Goal: Navigation & Orientation: Find specific page/section

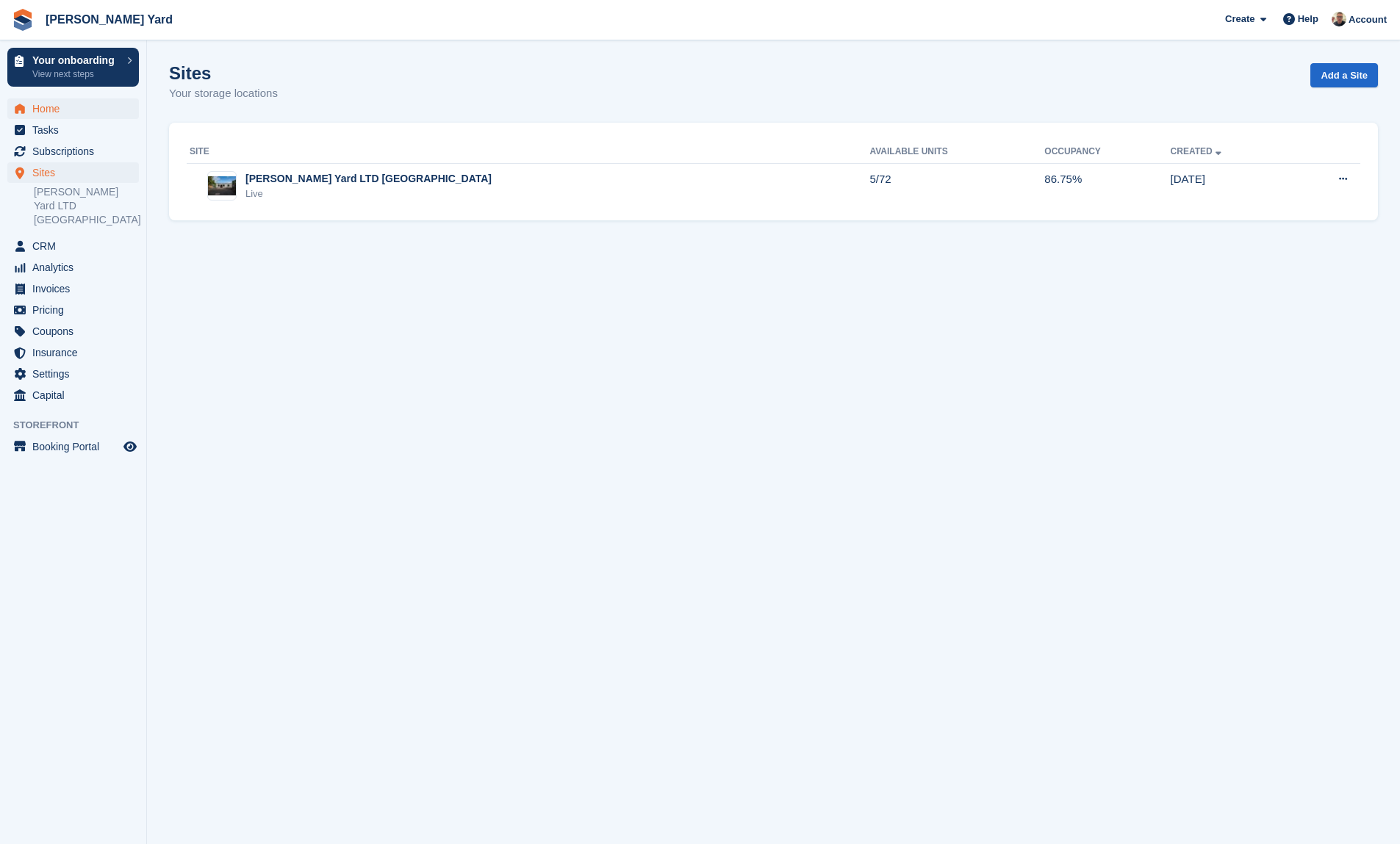
click at [50, 110] on span "Home" at bounding box center [76, 108] width 88 height 20
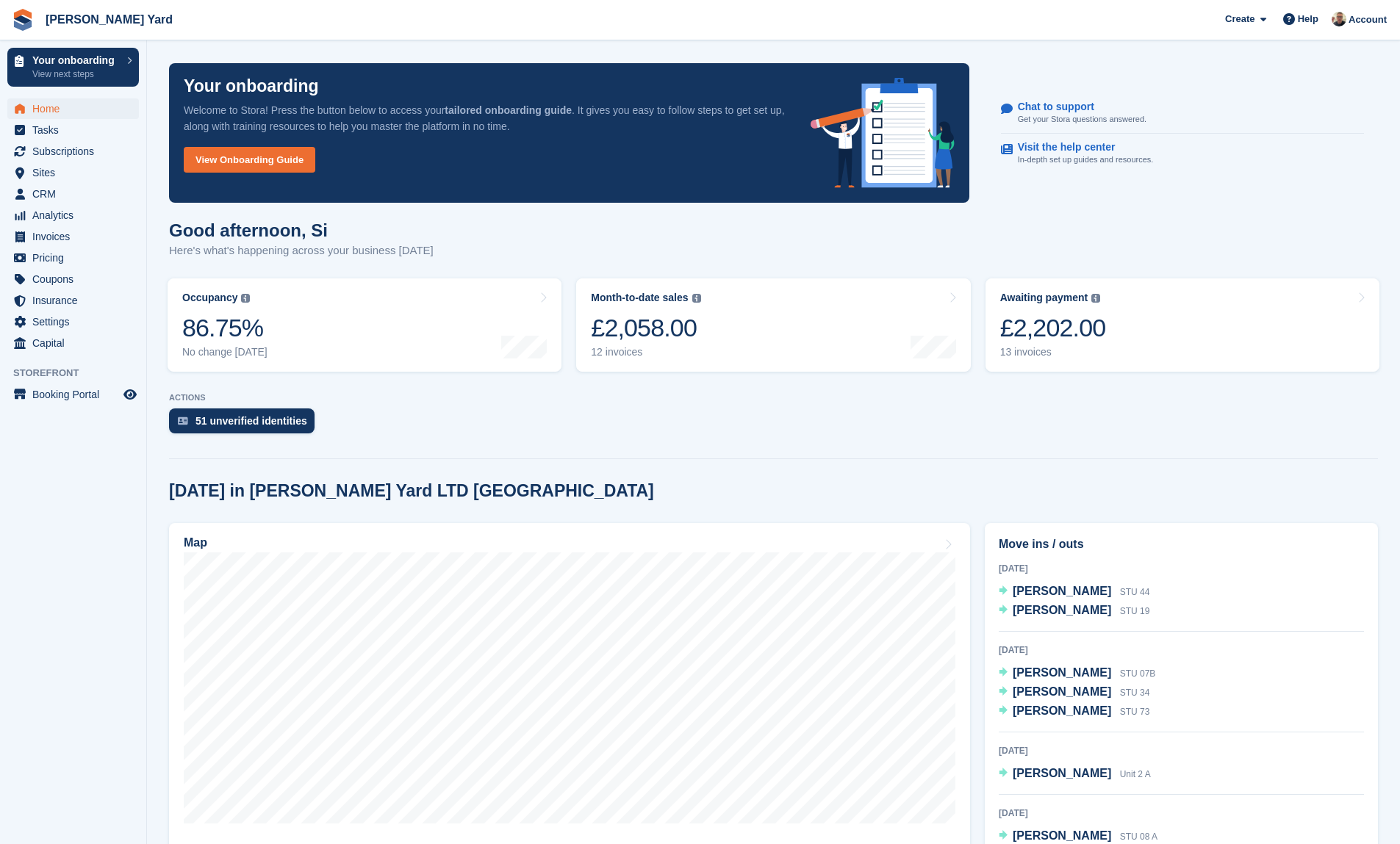
scroll to position [1007, 0]
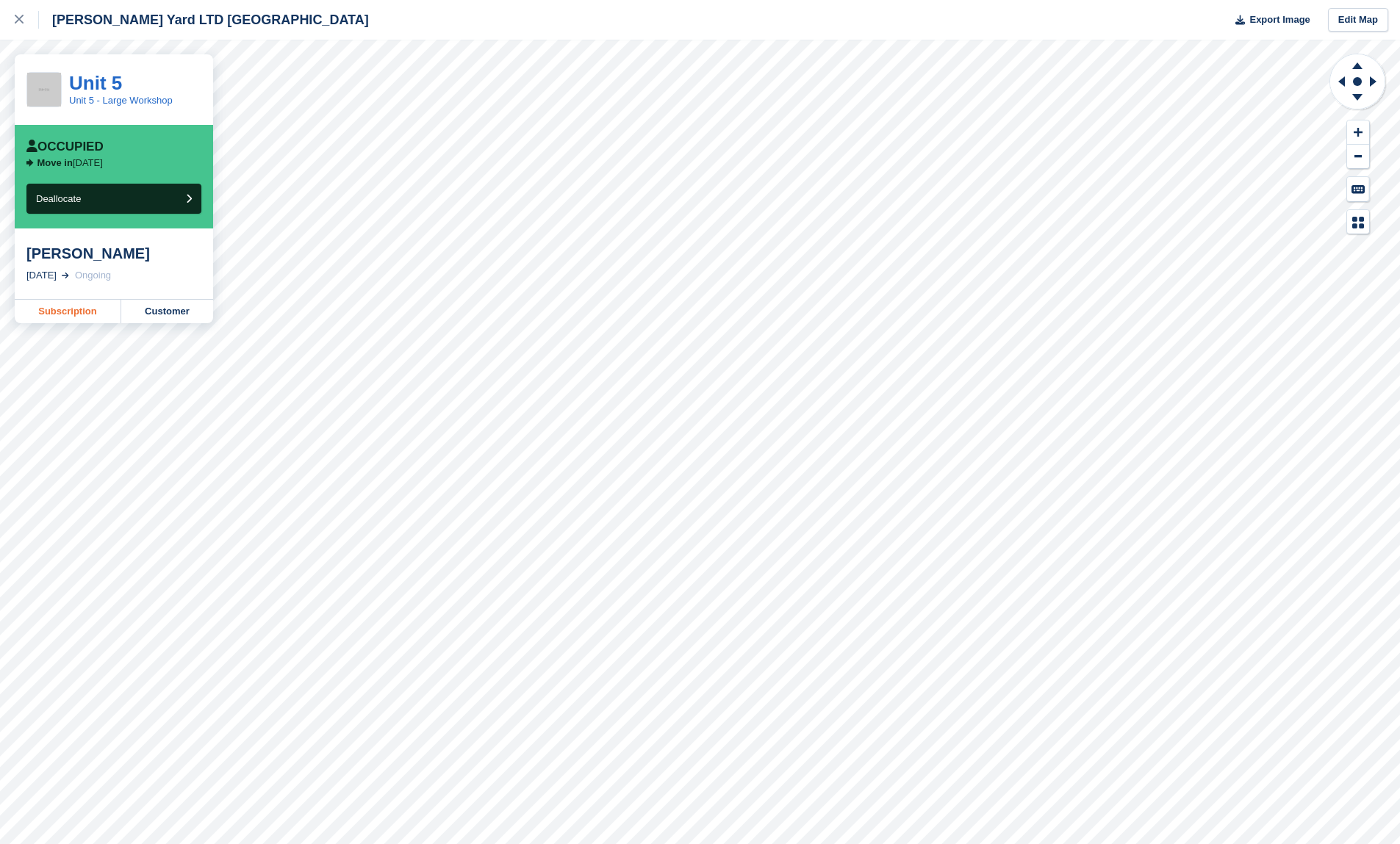
click at [67, 320] on link "Subscription" at bounding box center [67, 312] width 107 height 24
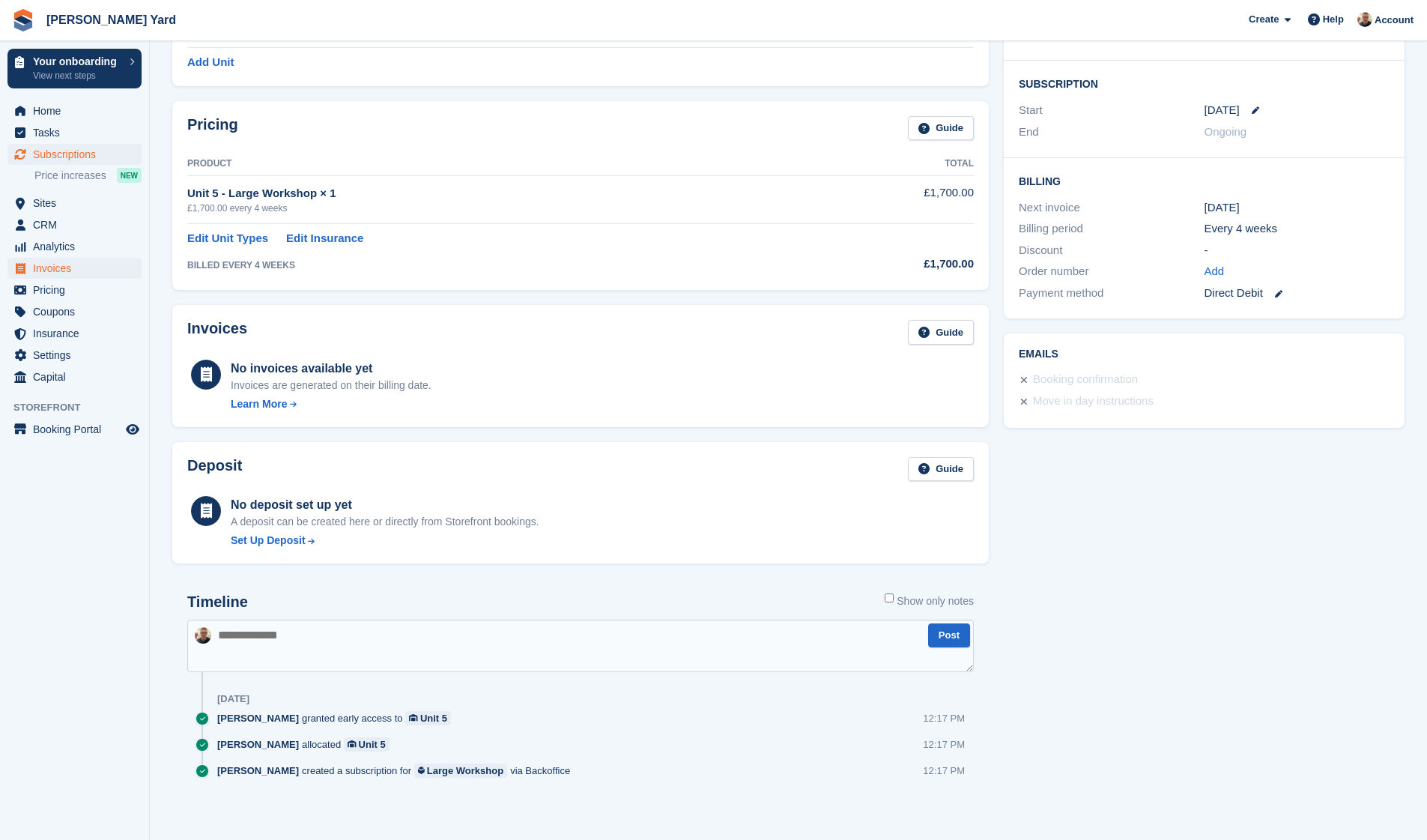
scroll to position [254, 0]
click at [49, 108] on span "Home" at bounding box center [77, 111] width 90 height 21
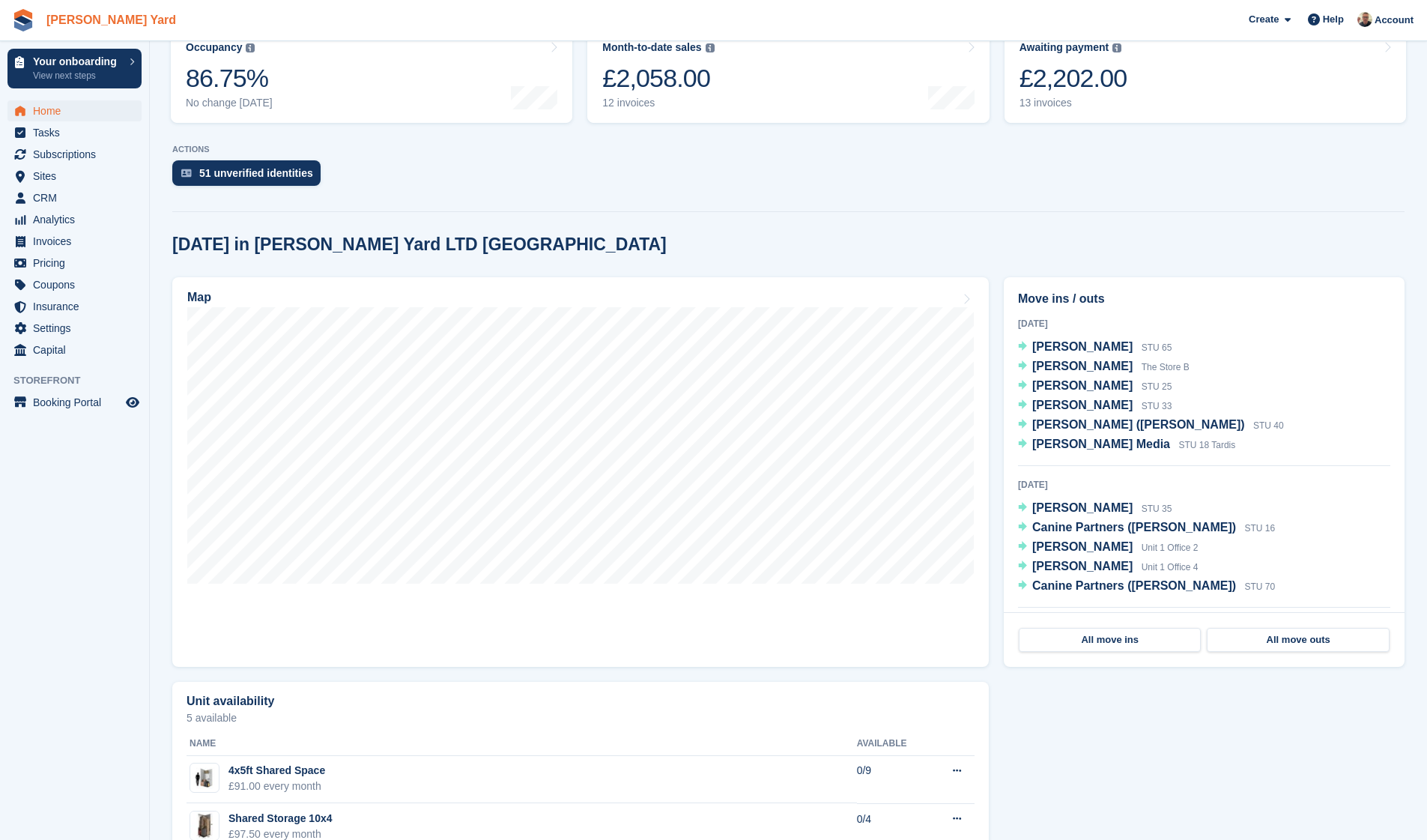
scroll to position [268, 0]
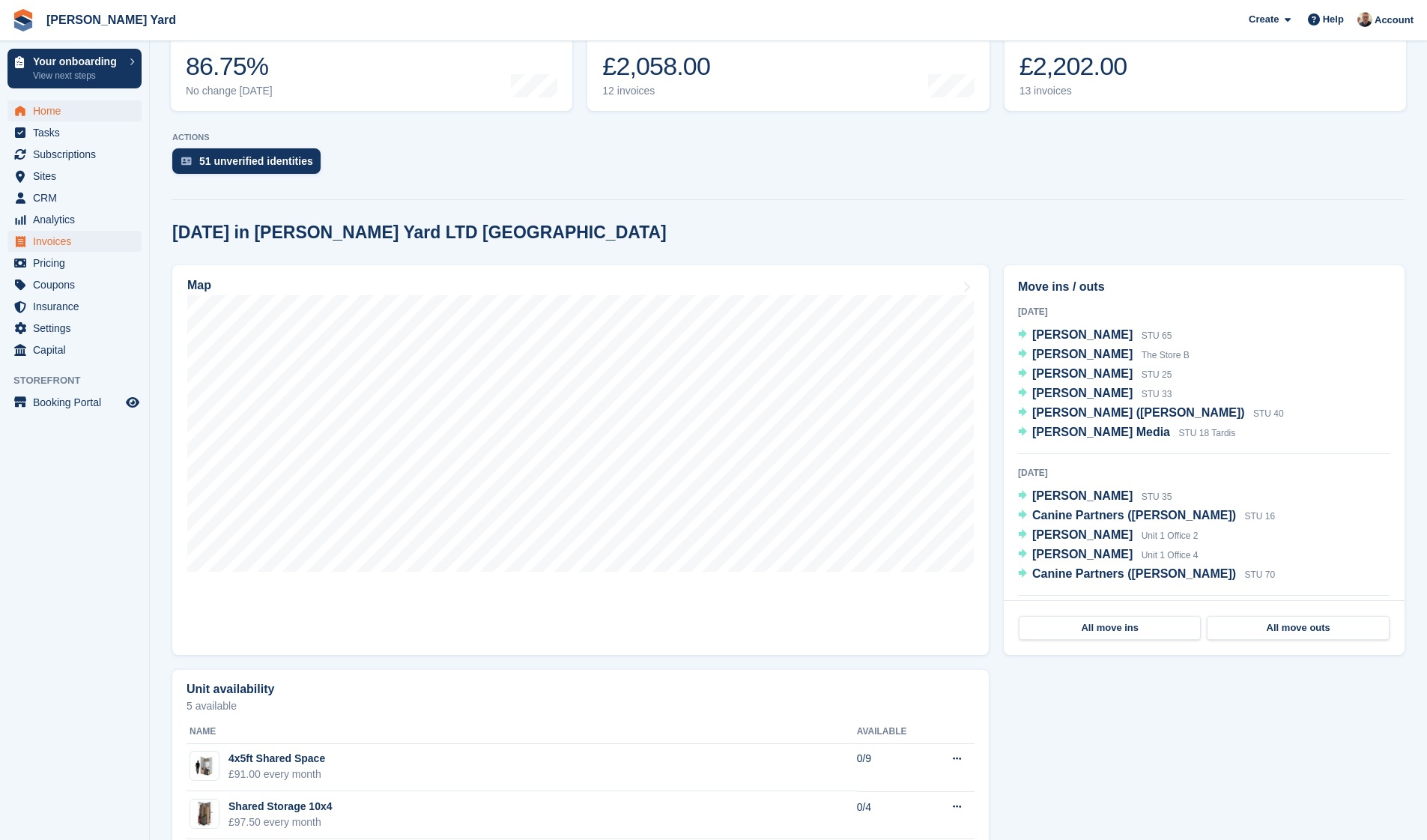
click at [44, 248] on span "Invoices" at bounding box center [77, 241] width 90 height 21
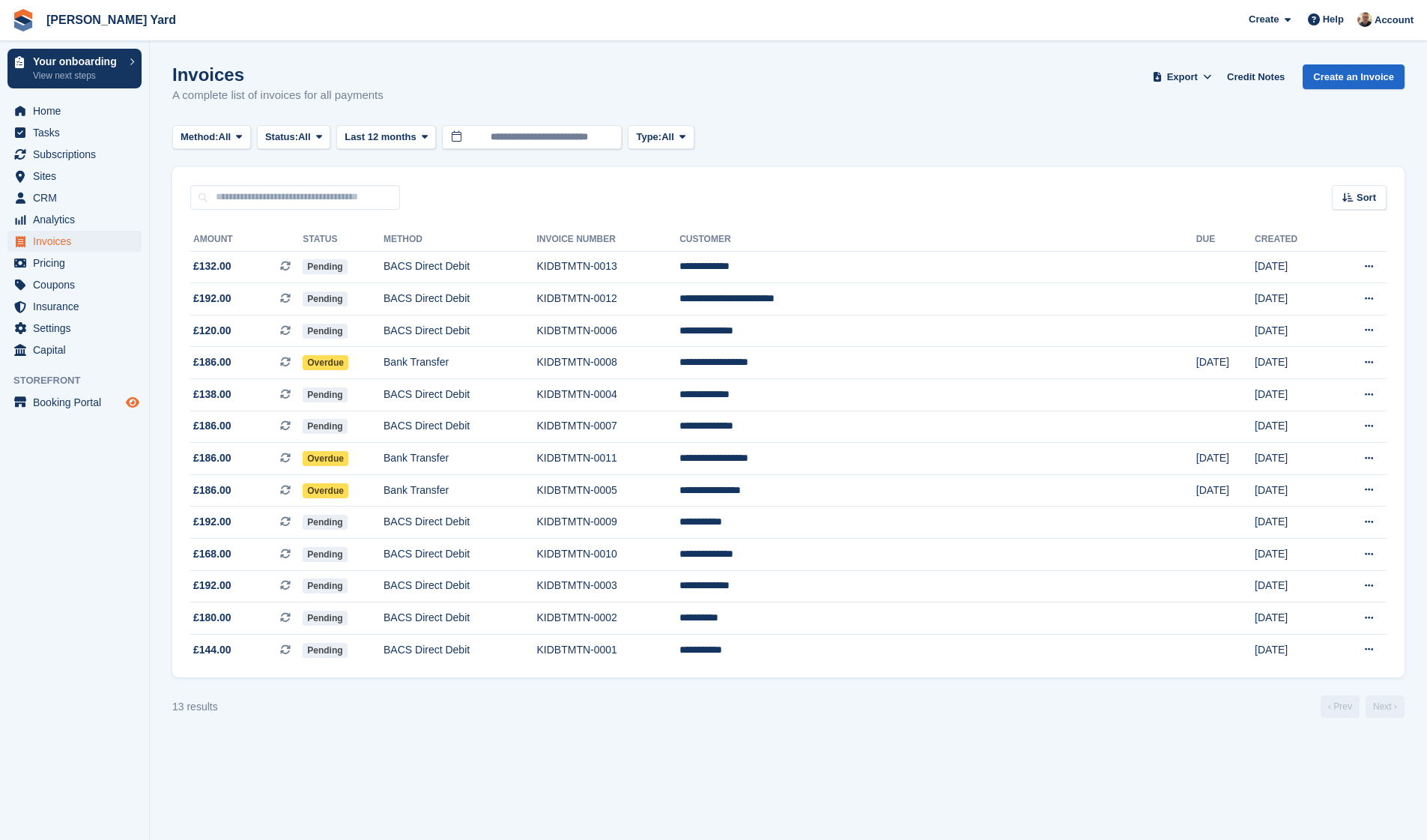
click at [133, 409] on span "Preview store" at bounding box center [132, 402] width 18 height 18
